Goal: Transaction & Acquisition: Subscribe to service/newsletter

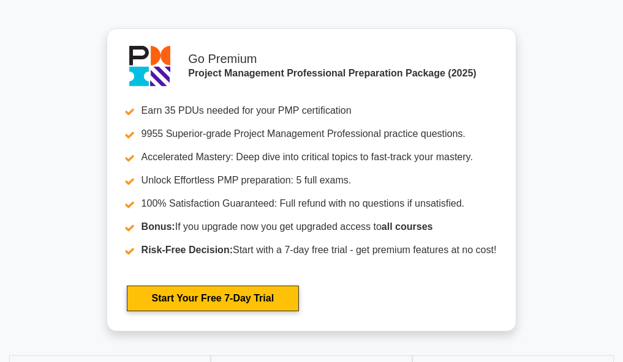
scroll to position [4448, 0]
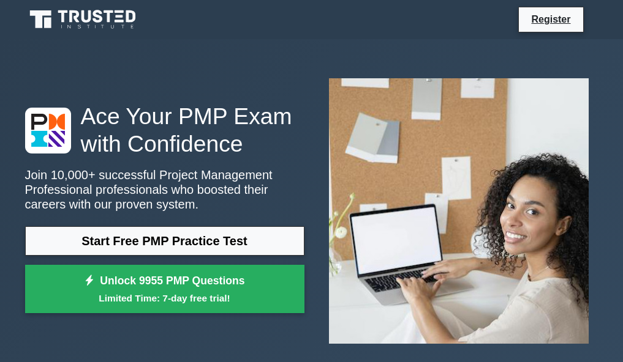
scroll to position [4447, 0]
